Goal: Task Accomplishment & Management: Use online tool/utility

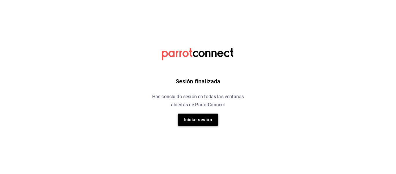
click at [205, 118] on button "Iniciar sesión" at bounding box center [198, 119] width 41 height 12
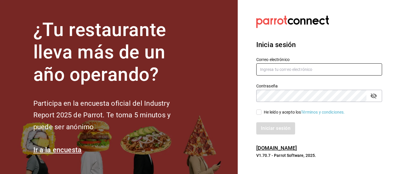
type input "[EMAIL_ADDRESS][PERSON_NAME][DOMAIN_NAME]"
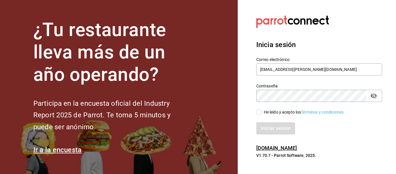
click at [260, 111] on input "He leído y acepto los Términos y condiciones." at bounding box center [258, 111] width 5 height 5
checkbox input "true"
click at [271, 130] on button "Iniciar sesión" at bounding box center [275, 128] width 39 height 12
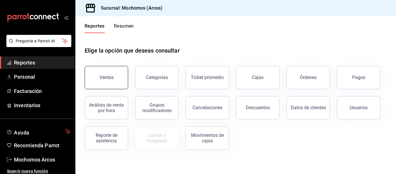
click at [118, 83] on button "Ventas" at bounding box center [106, 77] width 43 height 23
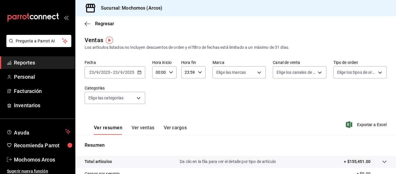
click at [139, 72] on icon "button" at bounding box center [139, 72] width 4 height 4
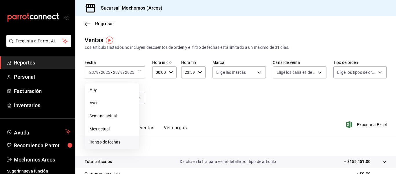
click at [119, 144] on span "Rango de fechas" at bounding box center [112, 142] width 45 height 6
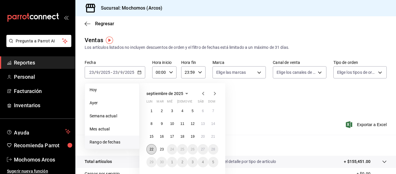
click at [155, 150] on button "22" at bounding box center [151, 149] width 10 height 10
click at [163, 150] on abbr "23" at bounding box center [162, 149] width 4 height 4
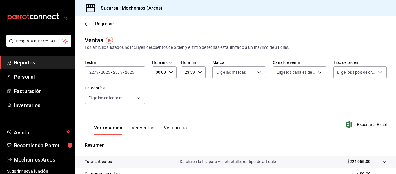
click at [170, 73] on icon "button" at bounding box center [171, 72] width 4 height 4
click at [156, 114] on span "02" at bounding box center [157, 114] width 3 height 5
click at [159, 109] on span "05" at bounding box center [157, 110] width 3 height 5
type input "05:00"
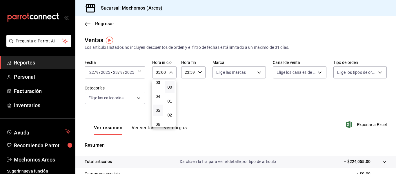
click at [198, 72] on div at bounding box center [198, 87] width 396 height 174
click at [198, 72] on \(Stroke\) "button" at bounding box center [199, 72] width 3 height 2
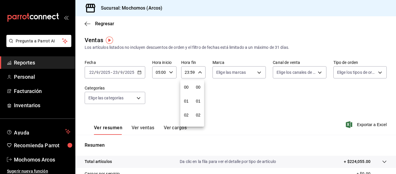
scroll to position [788, 0]
click at [186, 103] on span "22" at bounding box center [186, 105] width 3 height 5
type input "22:59"
click at [185, 113] on span "05" at bounding box center [186, 112] width 3 height 5
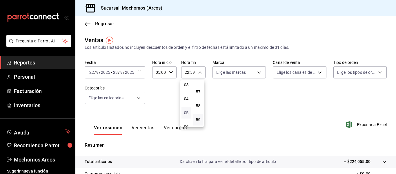
type input "05:59"
click at [199, 90] on span "57" at bounding box center [198, 91] width 3 height 5
click at [201, 85] on button "00" at bounding box center [198, 87] width 10 height 12
type input "05:00"
click at [266, 99] on div at bounding box center [198, 87] width 396 height 174
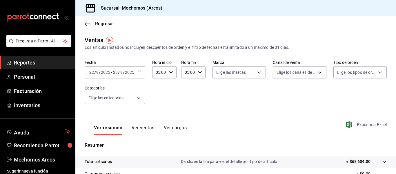
click at [368, 126] on span "Exportar a Excel" at bounding box center [367, 124] width 40 height 7
click at [139, 73] on icon "button" at bounding box center [139, 72] width 4 height 4
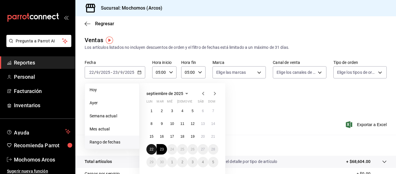
click at [150, 146] on button "22" at bounding box center [151, 149] width 10 height 10
click at [161, 148] on abbr "23" at bounding box center [162, 149] width 4 height 4
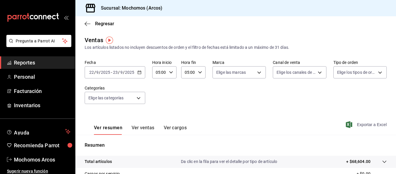
click at [362, 123] on span "Exportar a Excel" at bounding box center [367, 124] width 40 height 7
click at [138, 73] on \(Stroke\) "button" at bounding box center [139, 72] width 3 height 3
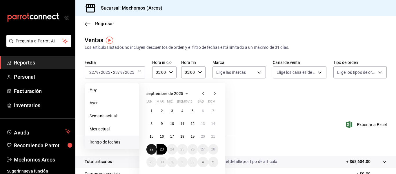
click at [150, 148] on abbr "22" at bounding box center [152, 149] width 4 height 4
click at [161, 150] on abbr "23" at bounding box center [162, 149] width 4 height 4
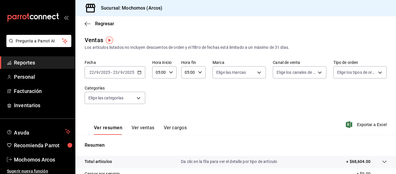
click at [139, 72] on icon "button" at bounding box center [139, 72] width 4 height 4
click at [288, 119] on div "Ver resumen Ver ventas Ver cargos Exportar a Excel" at bounding box center [235, 123] width 321 height 24
click at [198, 70] on icon "button" at bounding box center [200, 72] width 4 height 4
click at [188, 114] on span "07" at bounding box center [186, 114] width 3 height 5
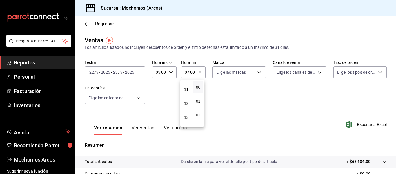
scroll to position [139, 0]
click at [188, 99] on span "11" at bounding box center [186, 101] width 3 height 5
type input "11:00"
click at [190, 71] on div at bounding box center [198, 87] width 396 height 174
click at [198, 72] on icon "button" at bounding box center [200, 72] width 4 height 4
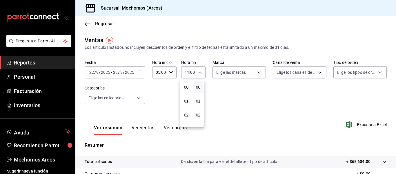
scroll to position [153, 0]
click at [186, 71] on div at bounding box center [198, 87] width 396 height 174
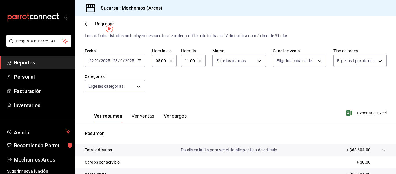
scroll to position [0, 0]
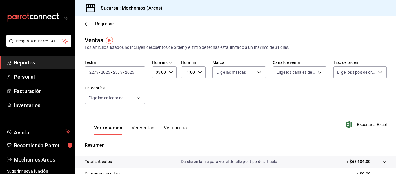
click at [198, 71] on icon "button" at bounding box center [200, 72] width 4 height 4
click at [188, 88] on button "11" at bounding box center [186, 87] width 10 height 12
click at [187, 119] on span "23" at bounding box center [186, 119] width 3 height 5
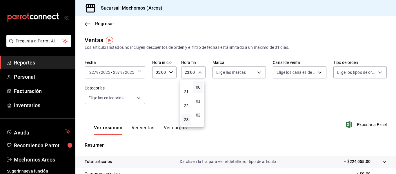
click at [193, 72] on div at bounding box center [198, 87] width 396 height 174
click at [193, 72] on input "23:00" at bounding box center [188, 72] width 14 height 12
click at [199, 102] on span "01" at bounding box center [198, 101] width 3 height 5
type input "23:01"
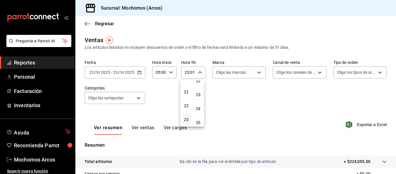
scroll to position [313, 0]
click at [197, 121] on span "25" at bounding box center [198, 121] width 3 height 5
type input "23:25"
click at [280, 113] on div at bounding box center [198, 87] width 396 height 174
click at [369, 122] on span "Exportar a Excel" at bounding box center [367, 124] width 40 height 7
